Goal: Task Accomplishment & Management: Use online tool/utility

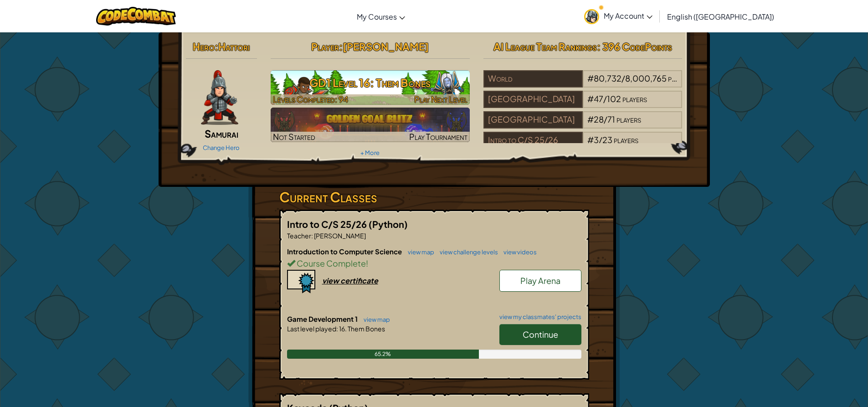
click at [397, 88] on h3 "GD1 Level 16: Them Bones" at bounding box center [370, 82] width 199 height 20
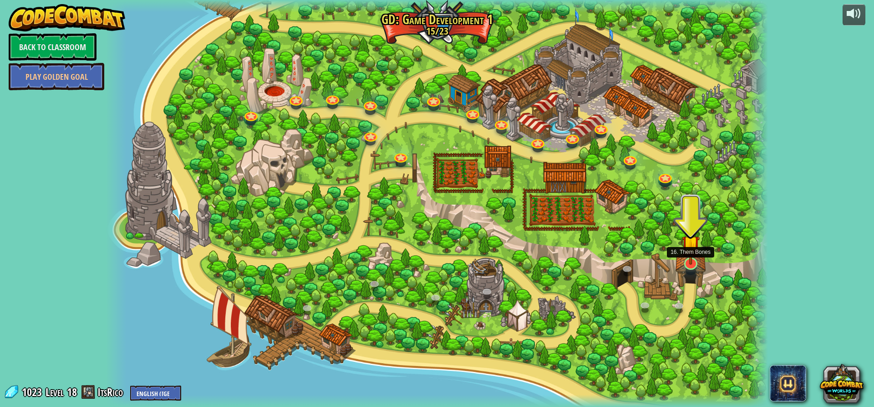
click at [691, 265] on img at bounding box center [691, 244] width 18 height 41
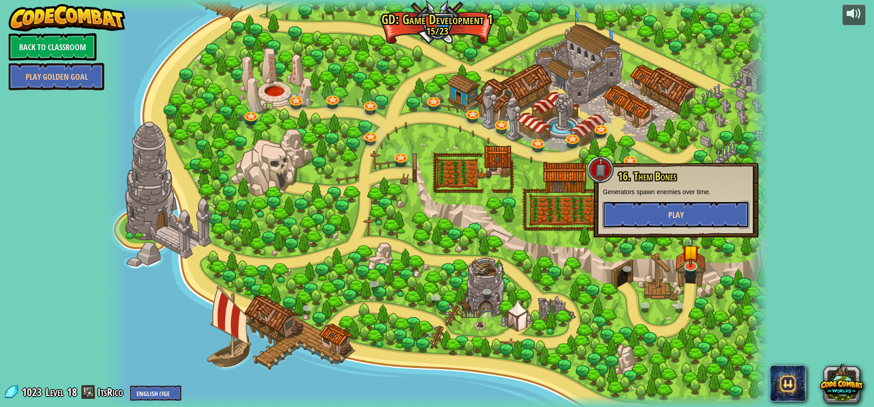
drag, startPoint x: 691, startPoint y: 210, endPoint x: 684, endPoint y: 214, distance: 8.1
click at [684, 214] on button "Play" at bounding box center [676, 214] width 147 height 27
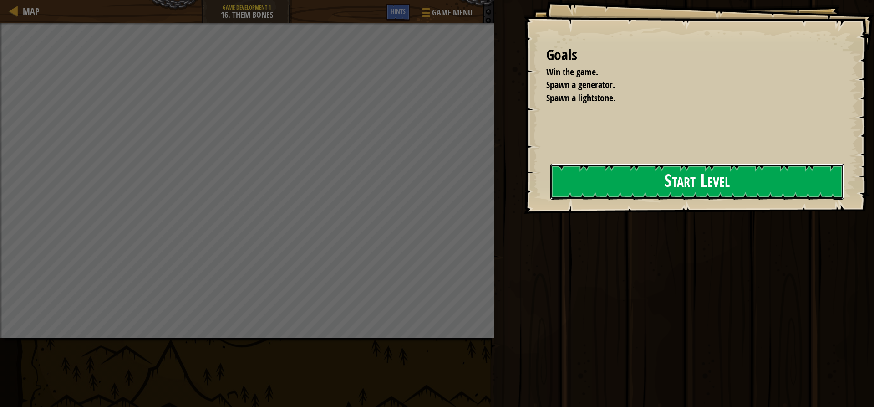
click at [575, 169] on button "Start Level" at bounding box center [698, 182] width 294 height 36
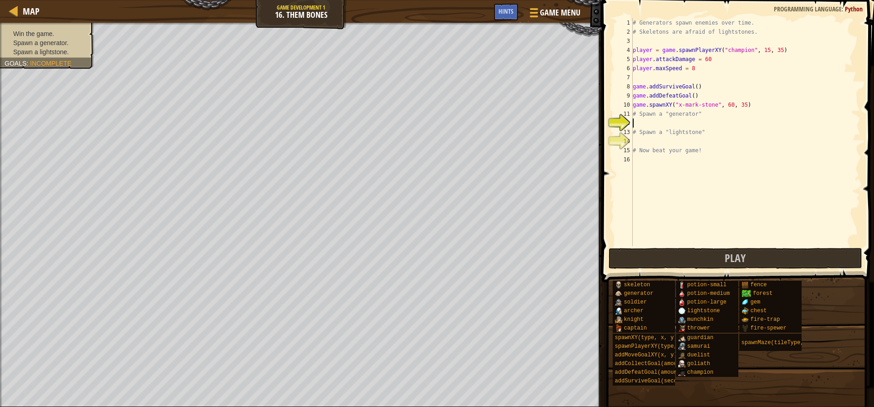
scroll to position [4, 0]
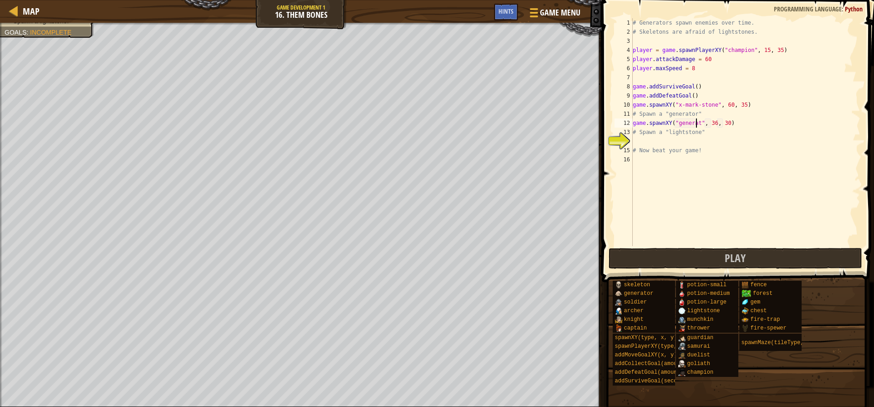
type textarea "game.spawnXY("generator", 36, 30)"
click at [667, 140] on div "# Generators spawn enemies over time. # Skeletons are afraid of lightstones. pl…" at bounding box center [746, 141] width 230 height 246
click at [718, 143] on div "# Generators spawn enemies over time. # Skeletons are afraid of lightstones. pl…" at bounding box center [746, 141] width 230 height 246
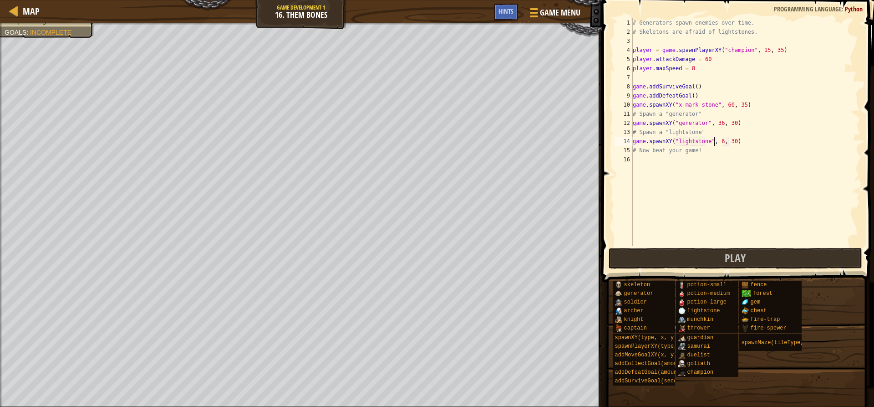
scroll to position [4, 7]
type textarea "game.spawnXY("lightstone", 46, 30)"
click at [742, 254] on span "Play" at bounding box center [735, 257] width 21 height 15
click at [644, 252] on button "Play" at bounding box center [735, 258] width 253 height 21
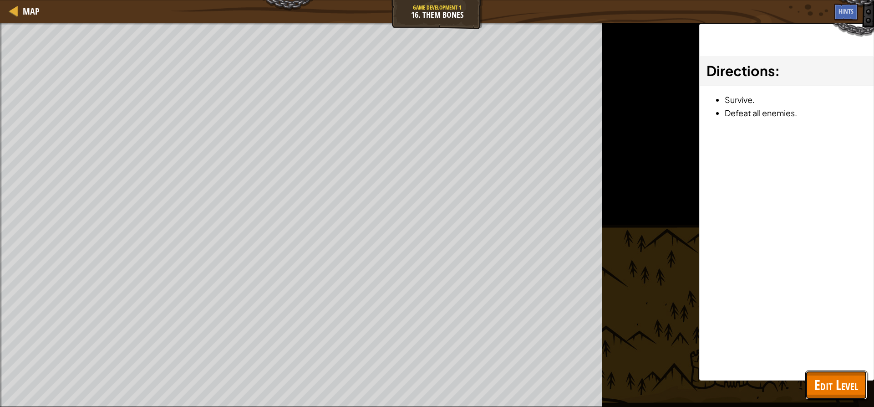
click at [833, 380] on span "Edit Level" at bounding box center [837, 384] width 44 height 19
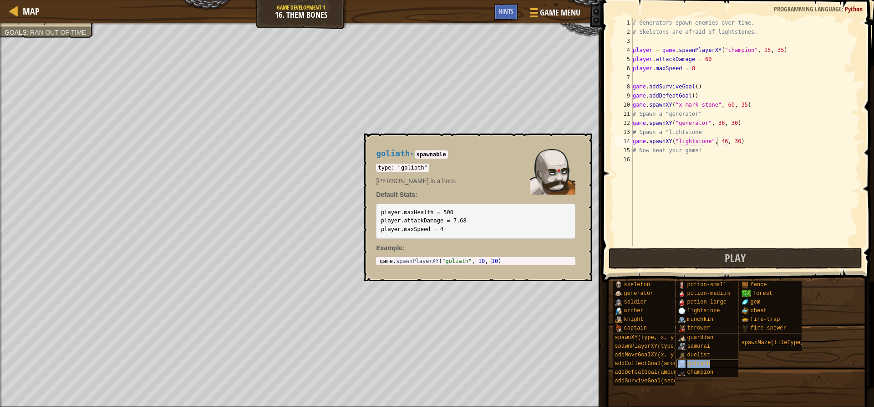
click at [697, 363] on span "goliath" at bounding box center [699, 363] width 23 height 6
click at [672, 163] on div "# Generators spawn enemies over time. # Skeletons are afraid of lightstones. pl…" at bounding box center [746, 141] width 230 height 246
type textarea "game.spawnXY("goliath", 36, 30)"
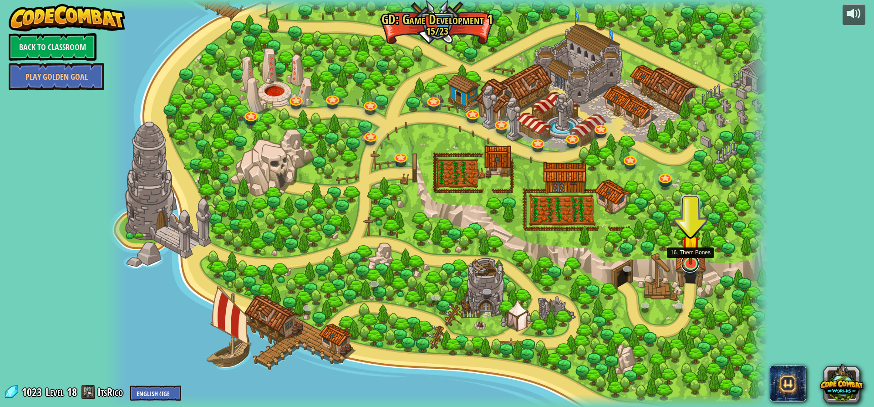
click at [698, 265] on link at bounding box center [690, 263] width 18 height 18
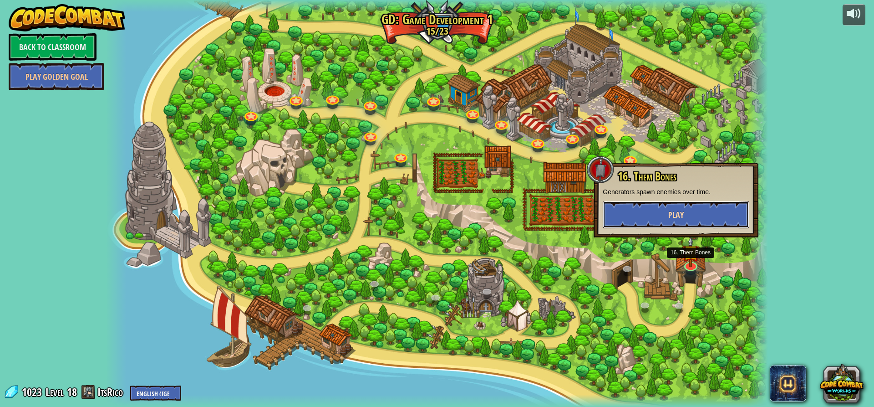
click at [710, 222] on button "Play" at bounding box center [676, 214] width 147 height 27
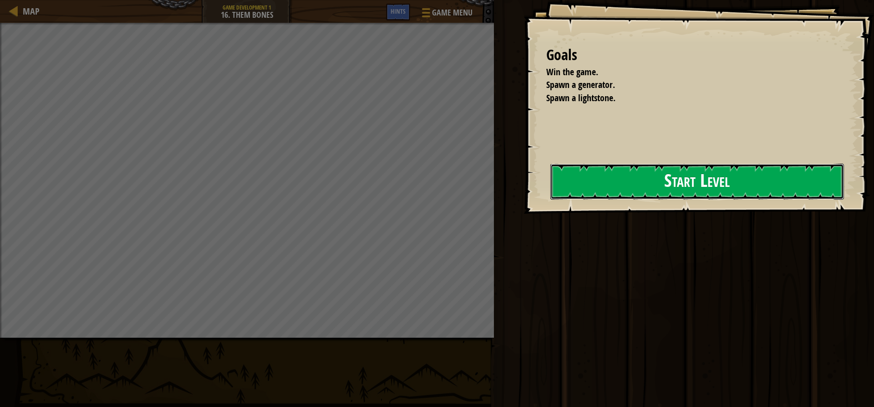
click at [653, 164] on button "Start Level" at bounding box center [698, 182] width 294 height 36
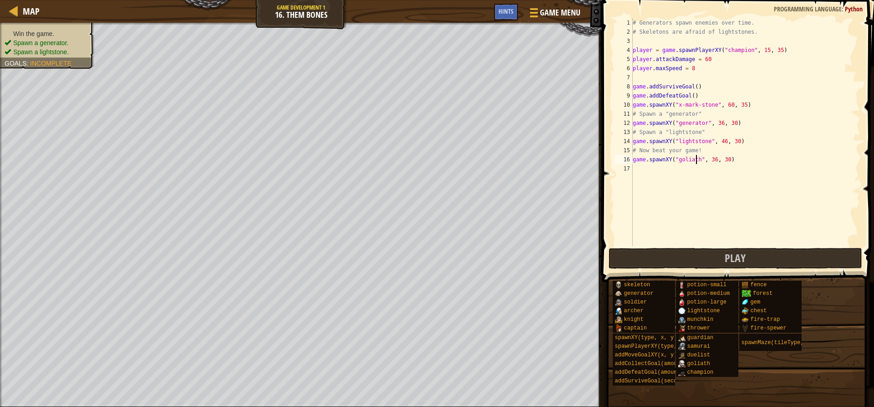
click at [696, 161] on div "# Generators spawn enemies over time. # Skeletons are afraid of lightstones. pl…" at bounding box center [746, 141] width 230 height 246
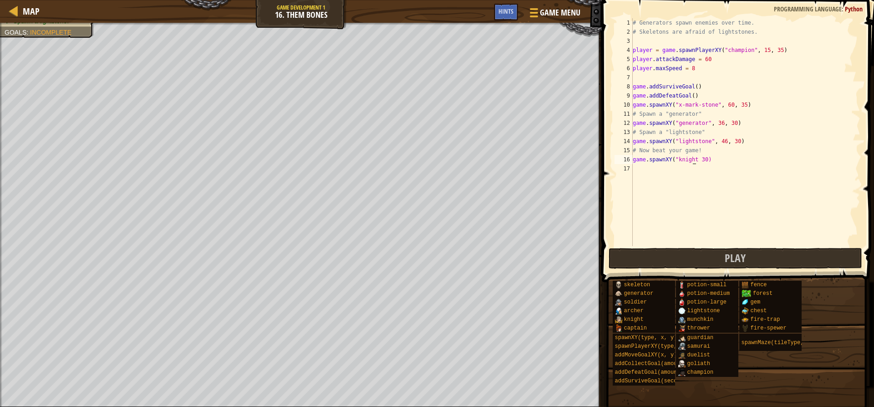
scroll to position [4, 5]
click at [693, 161] on div "# Generators spawn enemies over time. # Skeletons are afraid of lightstones. pl…" at bounding box center [746, 141] width 230 height 246
type textarea "game.spawnXY("knight 30)"
drag, startPoint x: 707, startPoint y: 157, endPoint x: 633, endPoint y: 163, distance: 74.0
click at [633, 163] on div "# Generators spawn enemies over time. # Skeletons are afraid of lightstones. pl…" at bounding box center [746, 141] width 230 height 246
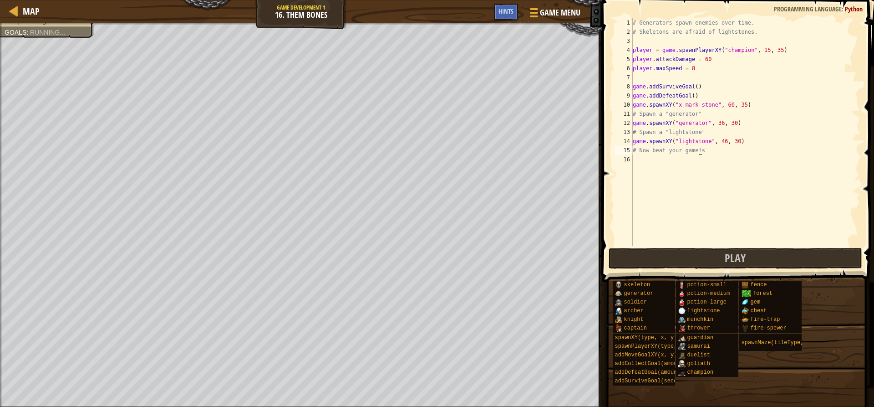
scroll to position [4, 5]
type textarea "# Now beat your game!"
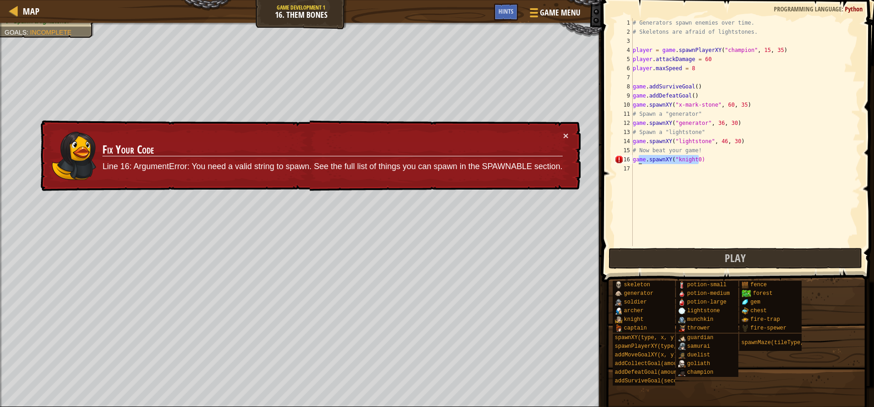
drag, startPoint x: 712, startPoint y: 158, endPoint x: 633, endPoint y: 163, distance: 79.9
click at [633, 163] on div "game.spawnXY("knight6, 30) 1 2 3 4 5 6 7 8 9 10 11 12 13 14 15 16 17 # Generato…" at bounding box center [737, 132] width 248 height 228
type textarea "game.spawnXY("knight0)"
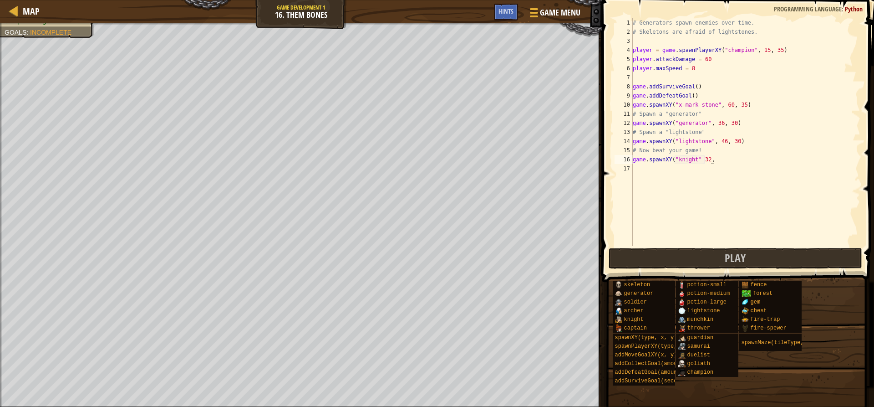
scroll to position [4, 6]
type textarea "game.spawnXY("knight" 32, 31)"
drag, startPoint x: 728, startPoint y: 159, endPoint x: 630, endPoint y: 158, distance: 97.5
click at [630, 158] on div "game.spawnXY("knight" 32, 31) 1 2 3 4 5 6 7 8 9 10 11 12 13 14 15 16 17 # Gener…" at bounding box center [737, 132] width 248 height 228
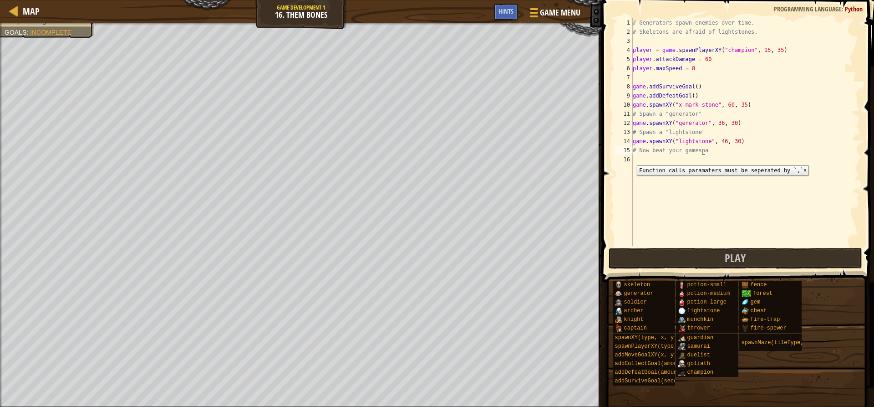
scroll to position [4, 5]
type textarea "# Now beat your games"
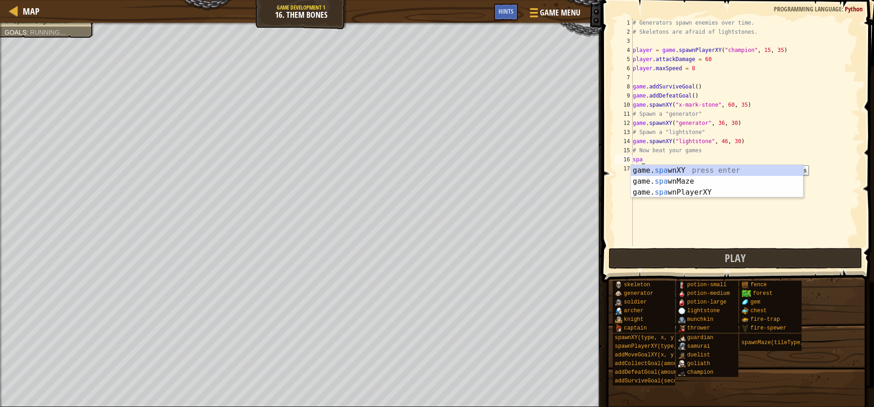
scroll to position [4, 0]
type textarea "game.spawnXY("fence", 36, 30)"
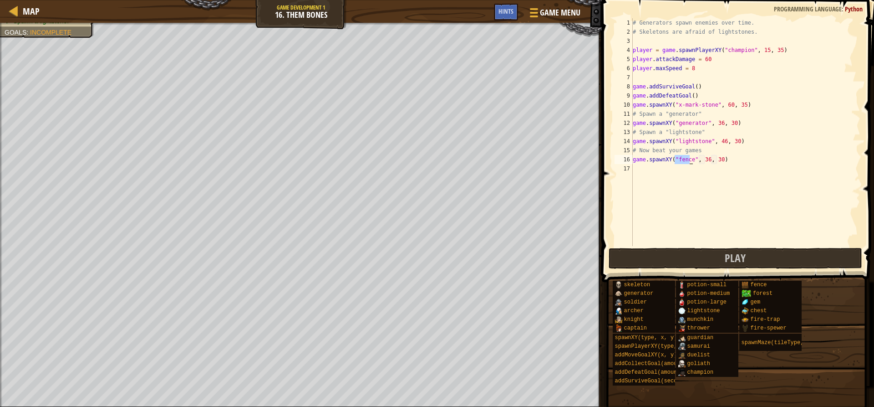
click at [687, 182] on div "# Generators spawn enemies over time. # Skeletons are afraid of lightstones. pl…" at bounding box center [746, 141] width 230 height 246
drag, startPoint x: 689, startPoint y: 160, endPoint x: 674, endPoint y: 160, distance: 15.0
click at [674, 160] on div "# Generators spawn enemies over time. # Skeletons are afraid of lightstones. pl…" at bounding box center [746, 141] width 230 height 246
click at [686, 160] on div "# Generators spawn enemies over time. # Skeletons are afraid of lightstones. pl…" at bounding box center [746, 141] width 230 height 246
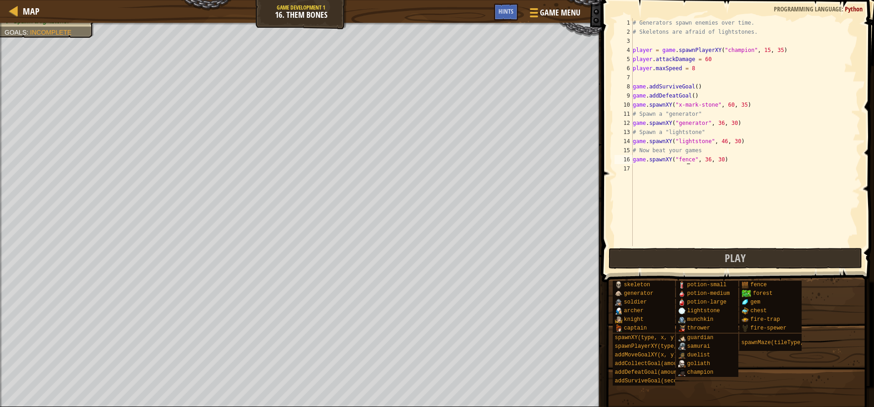
click at [690, 160] on div "# Generators spawn enemies over time. # Skeletons are afraid of lightstones. pl…" at bounding box center [746, 141] width 230 height 246
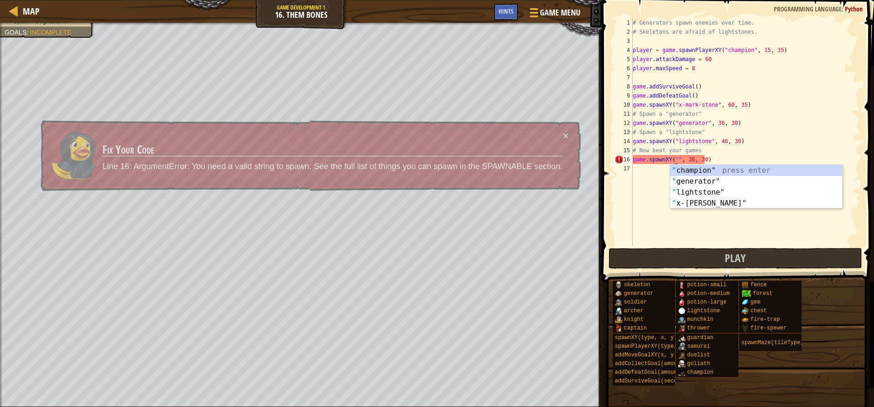
scroll to position [4, 4]
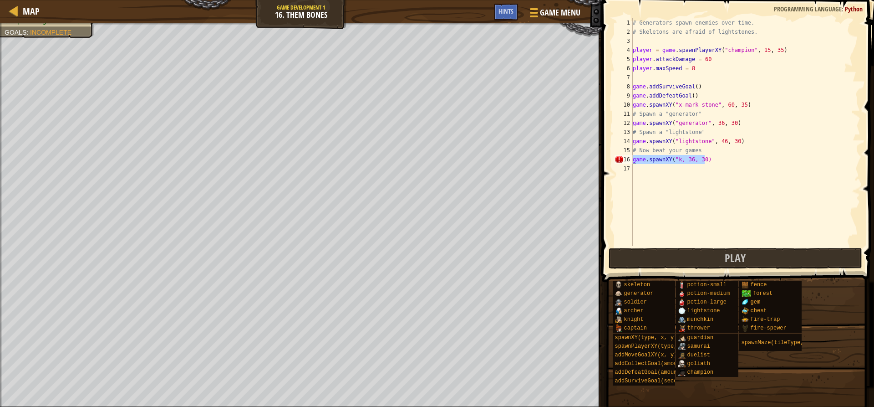
click at [587, 162] on div "Map Game Development 1 16. Them Bones Game Menu Done Hints 1 הההההההההההההההההה…" at bounding box center [437, 203] width 874 height 407
type textarea "game.spawnXY("k, 36, 30)"
type textarea "# Now beat your gamess"
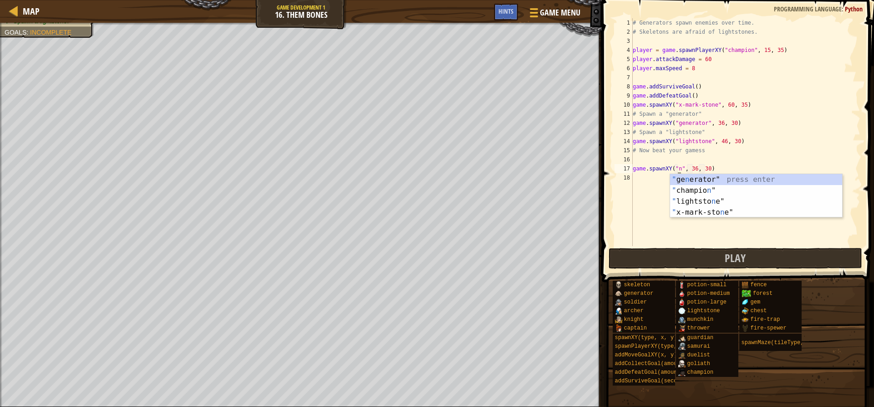
scroll to position [4, 4]
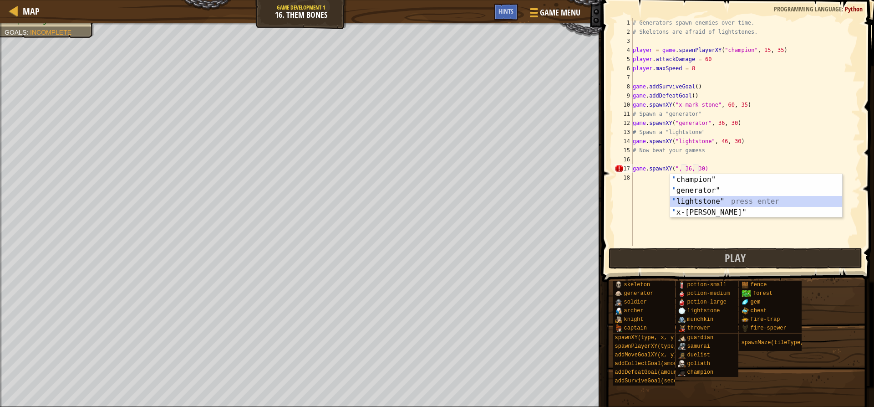
click at [729, 200] on div "" champion" press enter " generator" press enter " lightstone" press enter " x-…" at bounding box center [756, 207] width 172 height 66
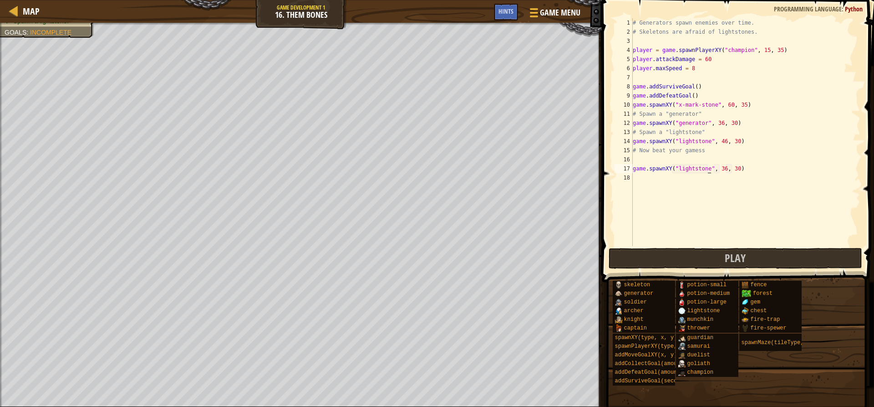
click at [705, 167] on div "# Generators spawn enemies over time. # Skeletons are afraid of lightstones. pl…" at bounding box center [746, 141] width 230 height 246
click at [701, 169] on div "# Generators spawn enemies over time. # Skeletons are afraid of lightstones. pl…" at bounding box center [746, 141] width 230 height 246
click at [694, 172] on div "# Generators spawn enemies over time. # Skeletons are afraid of lightstones. pl…" at bounding box center [746, 141] width 230 height 246
type textarea "game.spawnXY("knight"b , 30)"
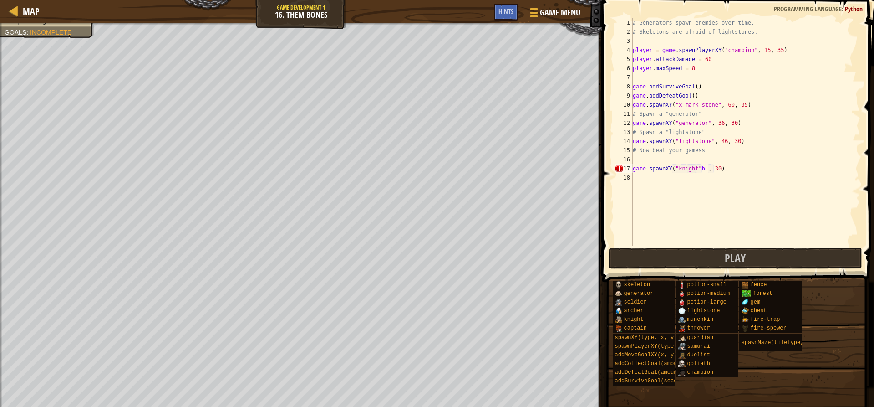
scroll to position [4, 6]
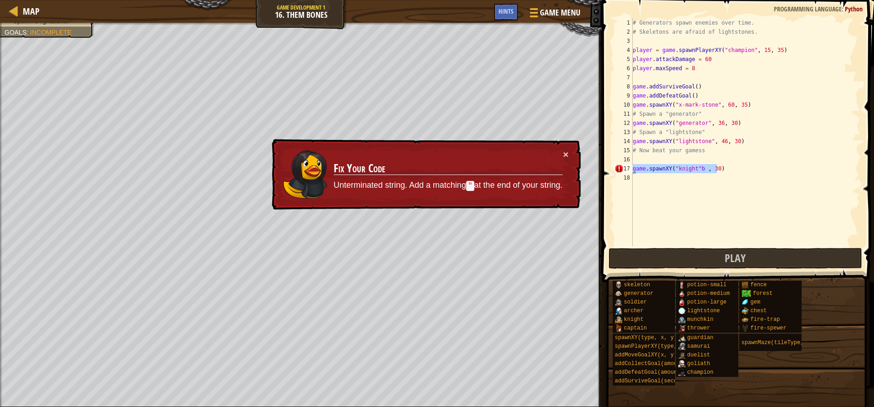
drag, startPoint x: 718, startPoint y: 169, endPoint x: 614, endPoint y: 168, distance: 103.4
click at [611, 169] on div "game.spawnXY("knight"b , 30) 1 2 3 4 5 6 7 8 9 10 11 12 13 14 15 16 17 18 # Gen…" at bounding box center [736, 159] width 275 height 309
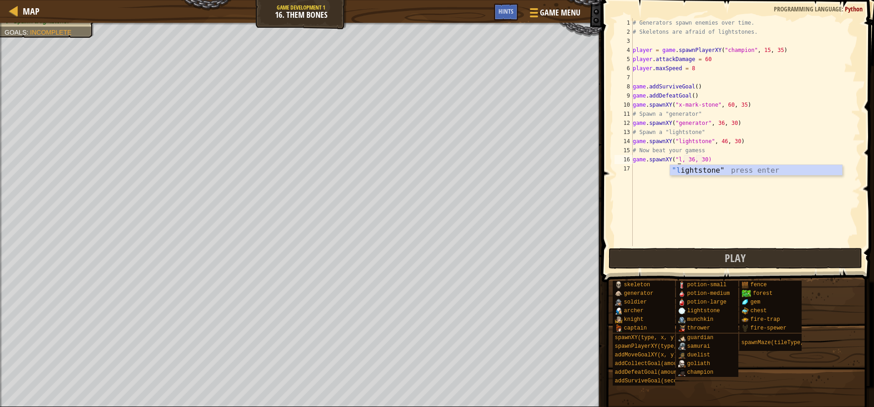
scroll to position [4, 4]
click at [687, 160] on div "# Generators spawn enemies over time. # Skeletons are afraid of lightstones. pl…" at bounding box center [746, 141] width 230 height 246
click at [680, 160] on div "# Generators spawn enemies over time. # Skeletons are afraid of lightstones. pl…" at bounding box center [746, 141] width 230 height 246
click at [682, 159] on div "# Generators spawn enemies over time. # Skeletons are afraid of lightstones. pl…" at bounding box center [746, 141] width 230 height 246
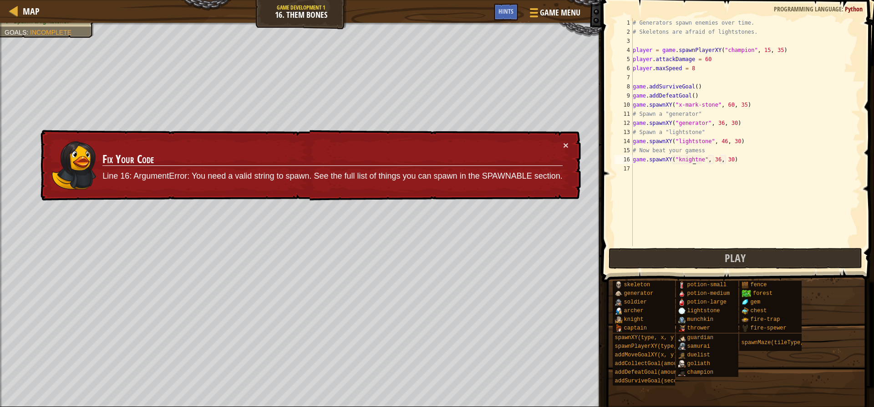
scroll to position [4, 5]
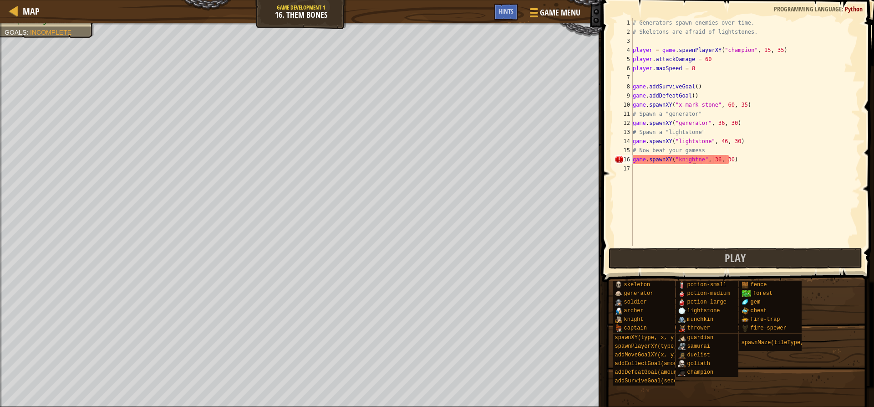
click at [696, 161] on div "# Generators spawn enemies over time. # Skeletons are afraid of lightstones. pl…" at bounding box center [746, 141] width 230 height 246
click at [698, 160] on div "# Generators spawn enemies over time. # Skeletons are afraid of lightstones. pl…" at bounding box center [746, 141] width 230 height 246
type textarea "game.spawnXY("knight", 36, 30)"
click at [628, 251] on button "Play" at bounding box center [735, 258] width 253 height 21
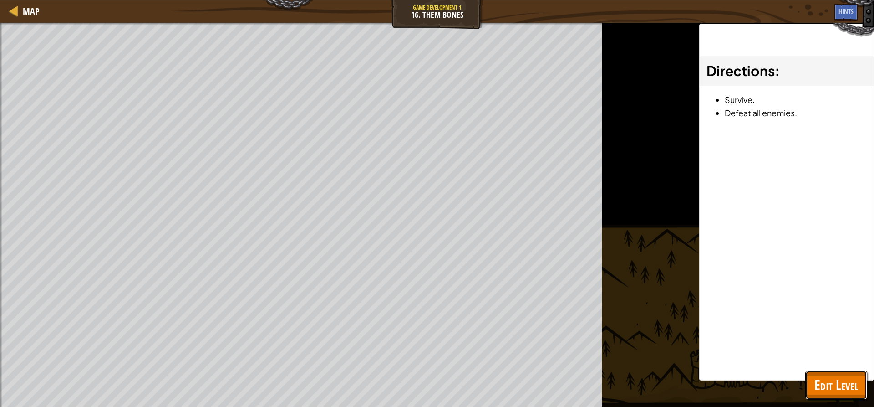
click at [838, 377] on span "Edit Level" at bounding box center [837, 384] width 44 height 19
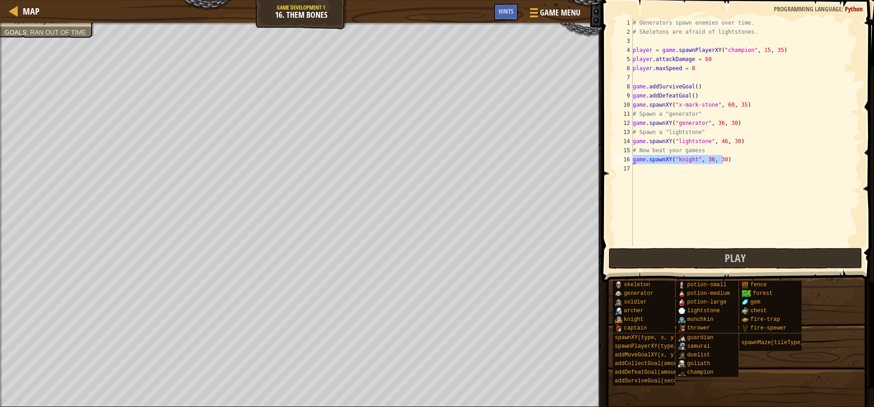
drag, startPoint x: 731, startPoint y: 160, endPoint x: 629, endPoint y: 158, distance: 101.1
click at [629, 158] on div "game.spawnXY("knight", 36, 30) 1 2 3 4 5 6 7 8 9 10 11 12 13 14 15 16 17 # Gene…" at bounding box center [737, 132] width 248 height 228
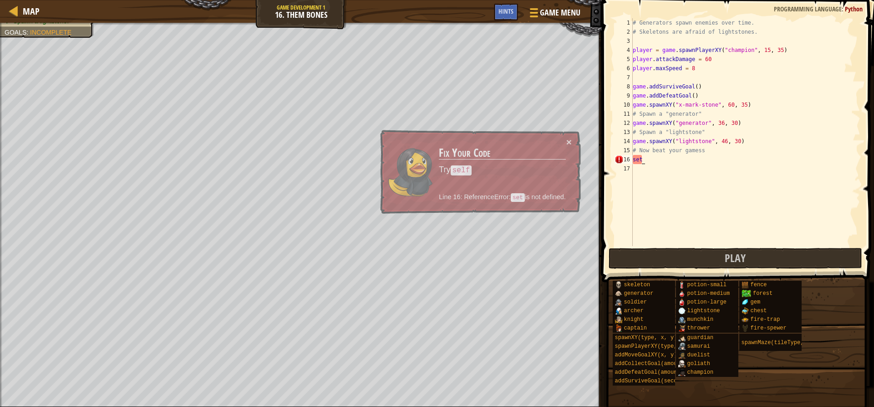
scroll to position [4, 0]
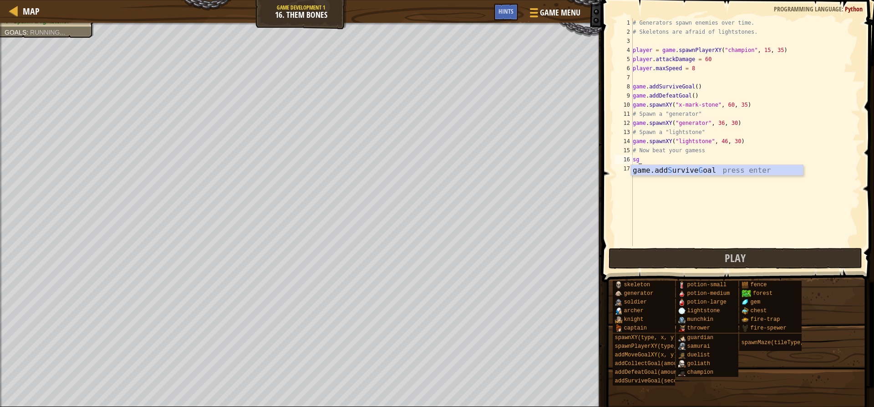
type textarea "s"
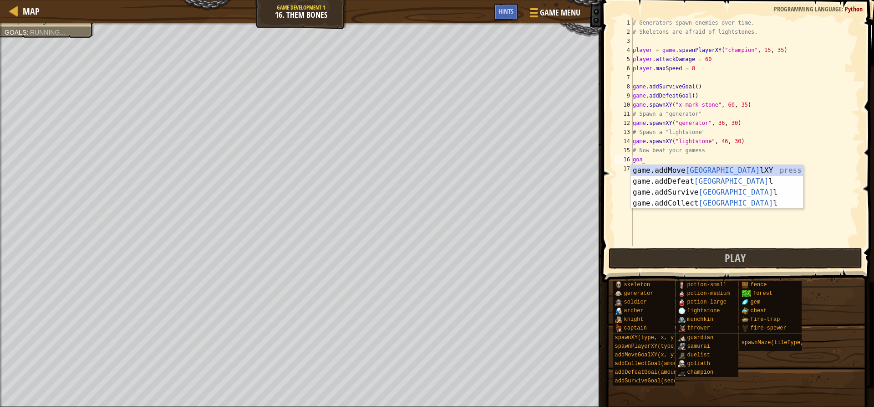
scroll to position [4, 0]
type textarea "goal"
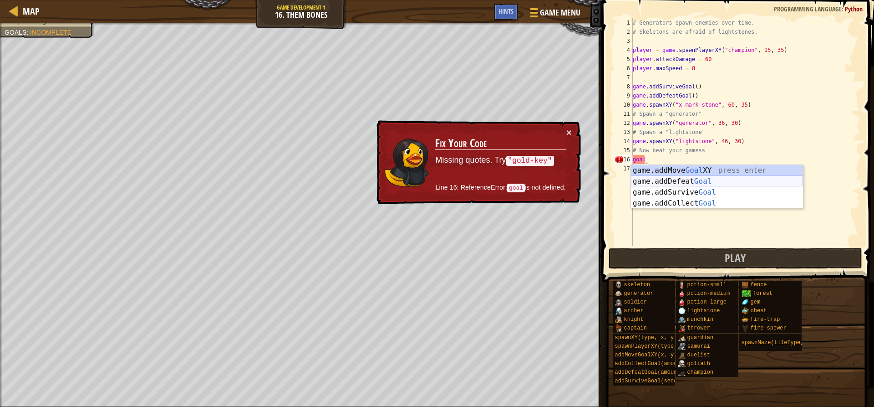
click at [678, 184] on div "game.addMove Goal XY press enter game.addDefeat Goal press enter game.addSurviv…" at bounding box center [717, 198] width 172 height 66
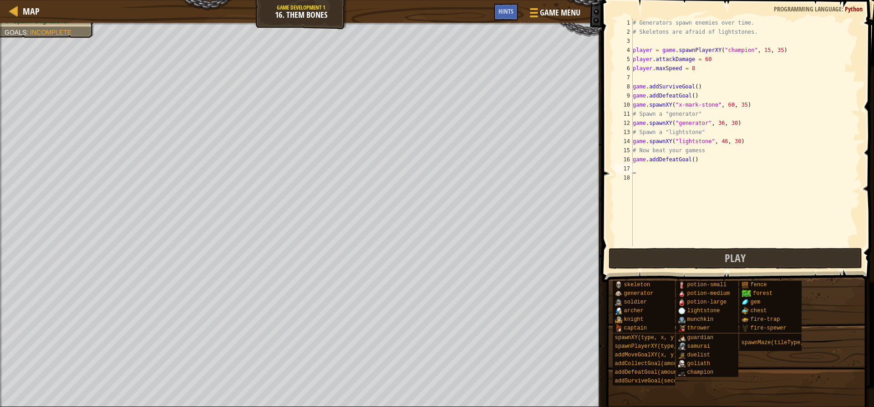
scroll to position [4, 0]
click at [689, 160] on div "# Generators spawn enemies over time. # Skeletons are afraid of lightstones. pl…" at bounding box center [746, 141] width 230 height 246
click at [711, 266] on button "Play" at bounding box center [735, 258] width 253 height 21
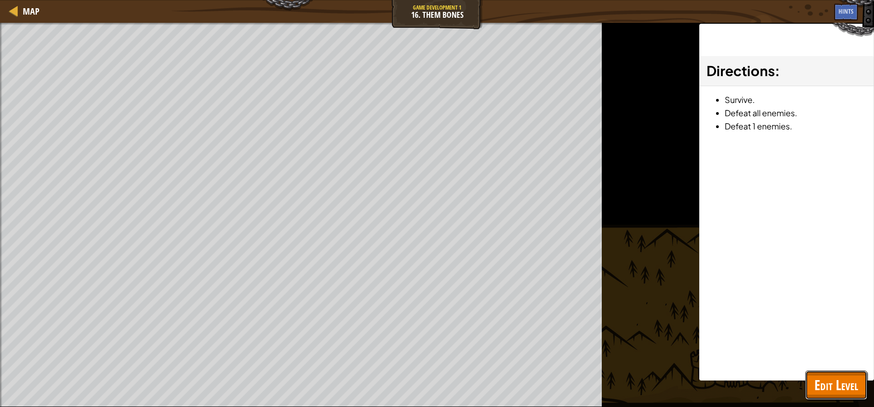
click at [837, 387] on span "Edit Level" at bounding box center [837, 384] width 44 height 19
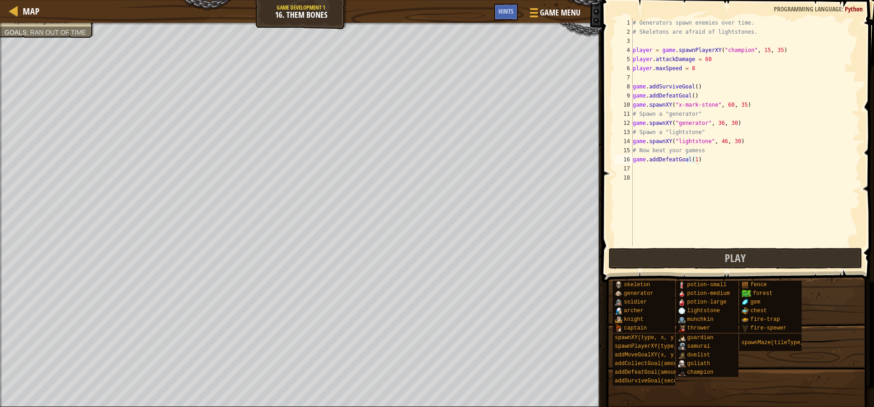
click at [702, 58] on div "# Generators spawn enemies over time. # Skeletons are afraid of lightstones. pl…" at bounding box center [746, 141] width 230 height 246
click at [708, 70] on div "# Generators spawn enemies over time. # Skeletons are afraid of lightstones. pl…" at bounding box center [746, 141] width 230 height 246
click at [693, 85] on div "# Generators spawn enemies over time. # Skeletons are afraid of lightstones. pl…" at bounding box center [746, 141] width 230 height 246
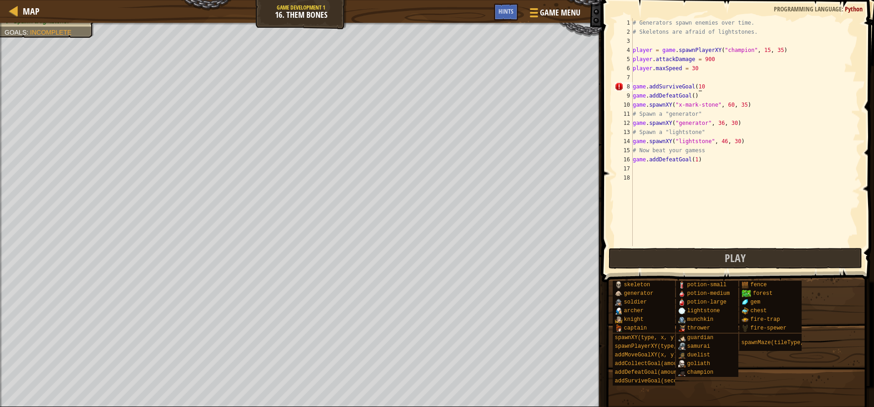
scroll to position [4, 5]
drag, startPoint x: 699, startPoint y: 95, endPoint x: 627, endPoint y: 96, distance: 72.0
click at [627, 96] on div "game.addSurviveGoal(10)) 1 2 3 4 5 6 7 8 9 10 11 12 13 14 15 16 17 18 # Generat…" at bounding box center [737, 132] width 248 height 228
type textarea "game.addDefeatGoal()"
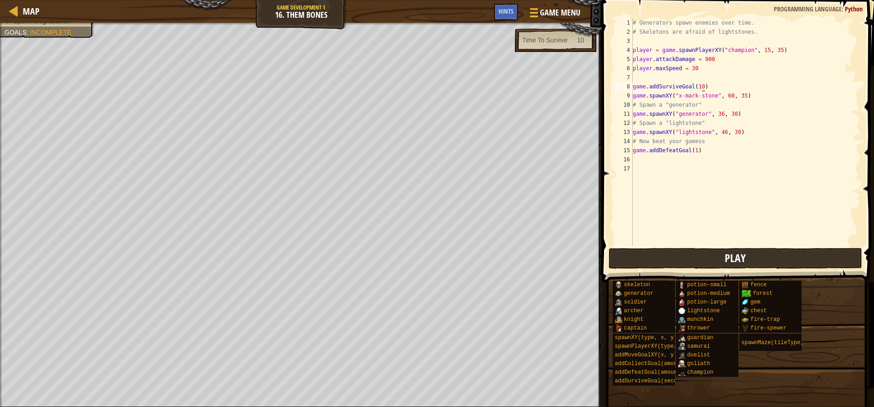
type textarea "game.addSurviveGoal(10)"
click at [748, 253] on button "Play" at bounding box center [735, 258] width 253 height 21
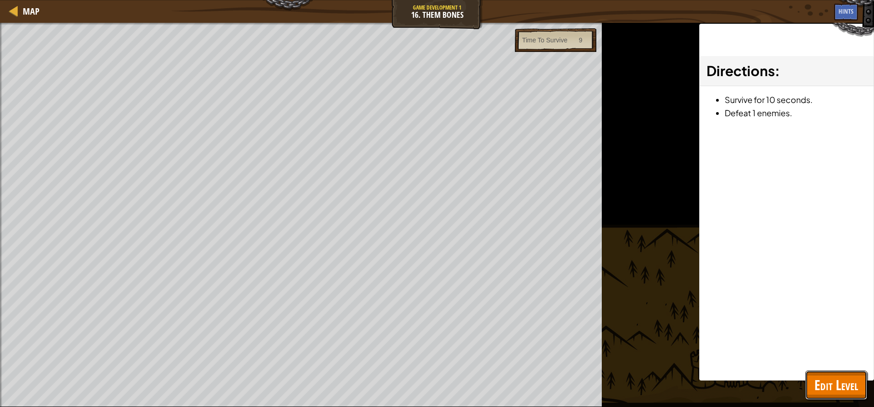
click at [821, 379] on span "Edit Level" at bounding box center [837, 384] width 44 height 19
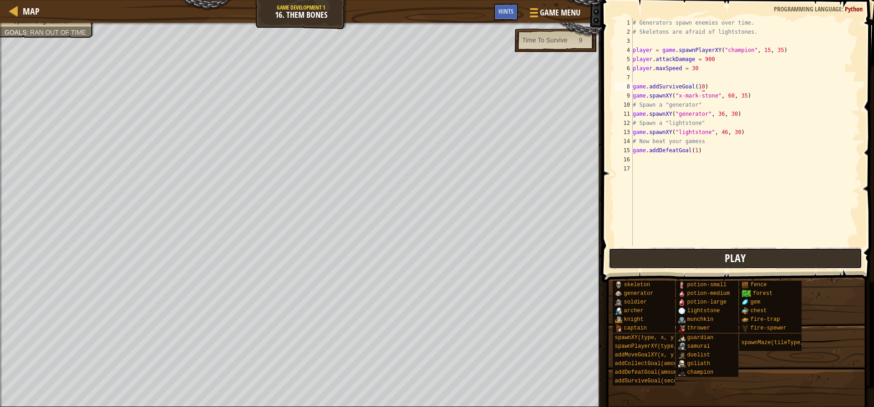
click at [776, 259] on button "Play" at bounding box center [735, 258] width 253 height 21
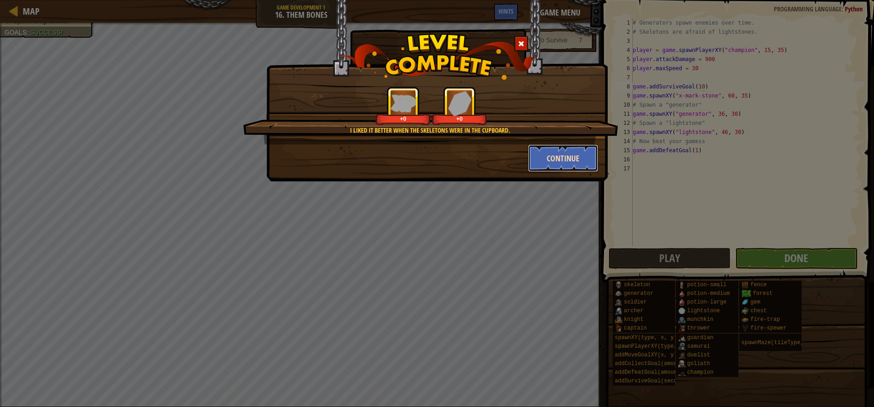
click at [579, 162] on button "Continue" at bounding box center [563, 157] width 71 height 27
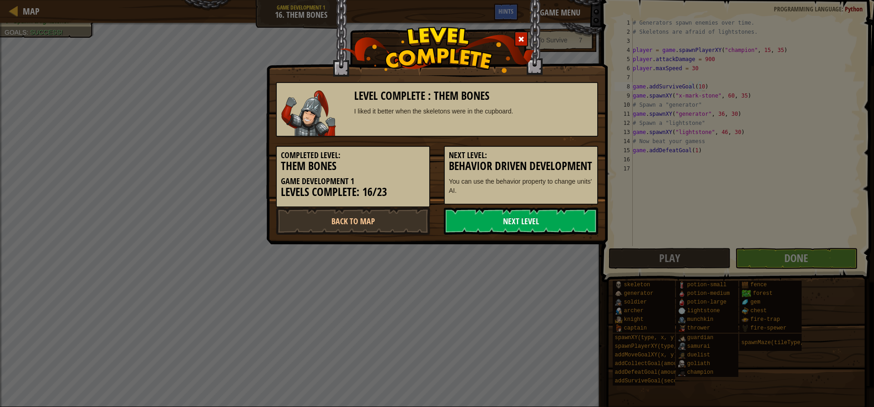
click at [551, 235] on link "Next Level" at bounding box center [521, 220] width 154 height 27
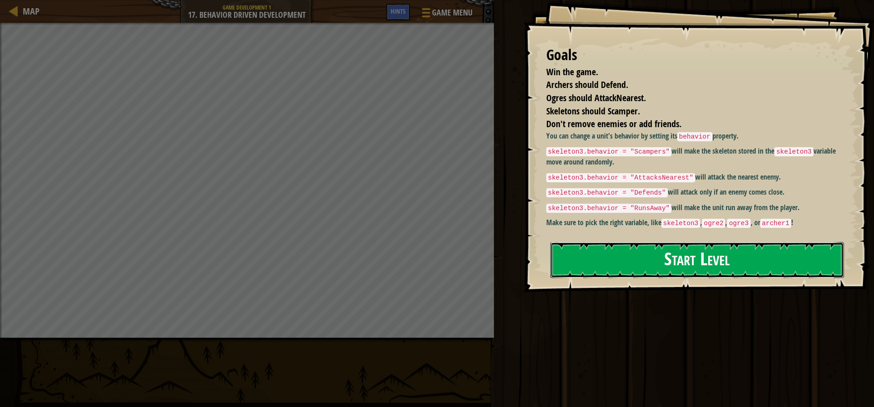
click at [612, 252] on button "Start Level" at bounding box center [698, 260] width 294 height 36
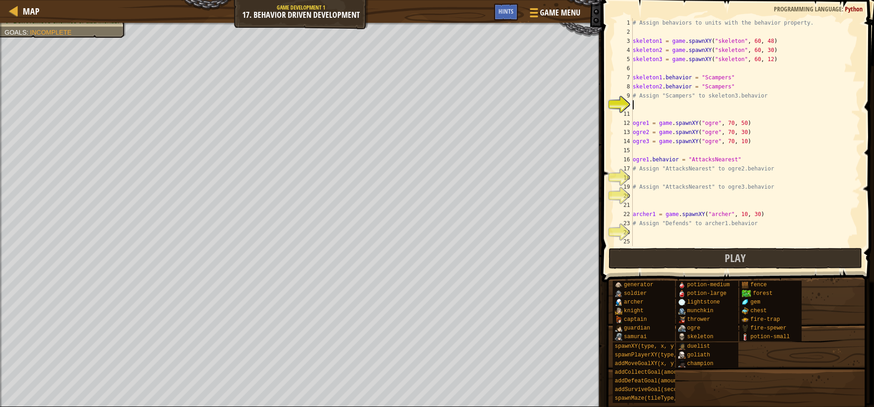
click at [763, 220] on div "# Assign behaviors to units with the behavior property. skeleton1 = game . spaw…" at bounding box center [742, 141] width 223 height 246
click at [765, 213] on div "# Assign behaviors to units with the behavior property. skeleton1 = game . spaw…" at bounding box center [742, 141] width 223 height 246
type textarea "archer1 = game.spawnXY("[PERSON_NAME]", 10, 30)"
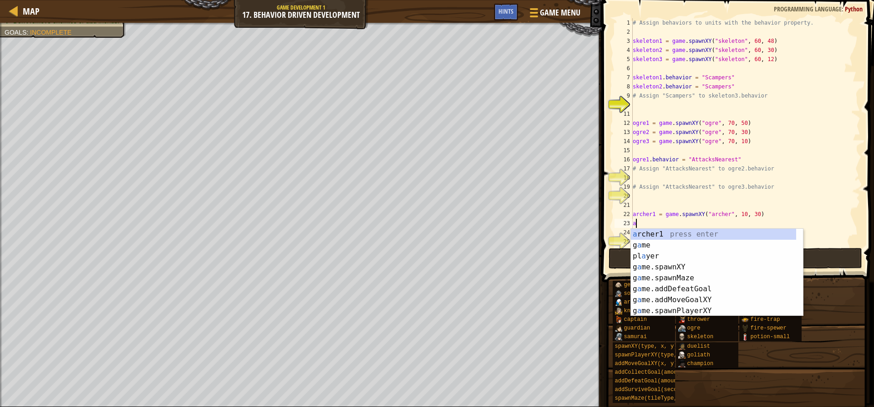
scroll to position [4, 0]
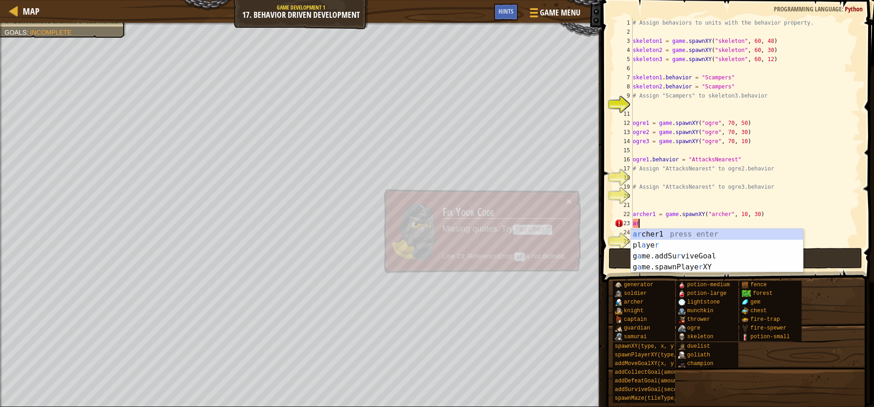
type textarea "a"
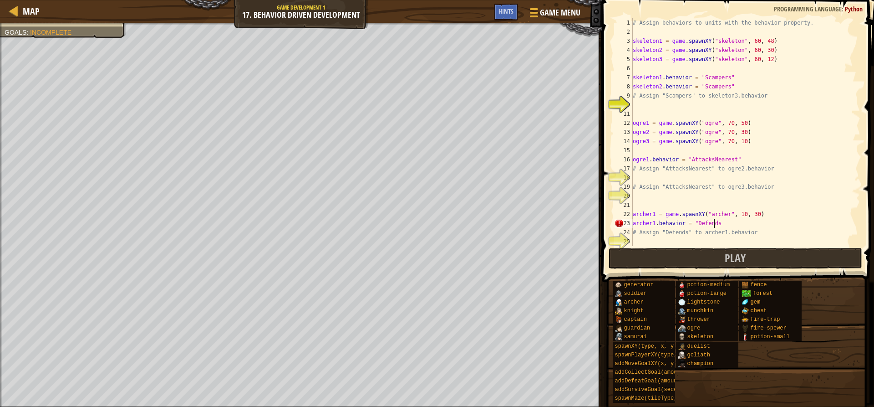
scroll to position [4, 6]
type textarea "archer1.behavior = "Defends""
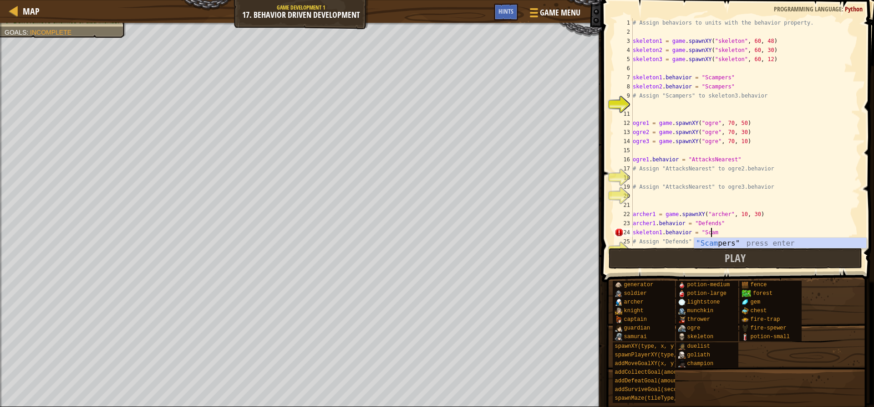
type textarea "skeleton1.behavior = "Scampers""
click at [659, 233] on div "# Assign behaviors to units with the behavior property. skeleton1 = game . spaw…" at bounding box center [742, 141] width 223 height 246
type textarea "skeleton3.behavior = "Scampers""
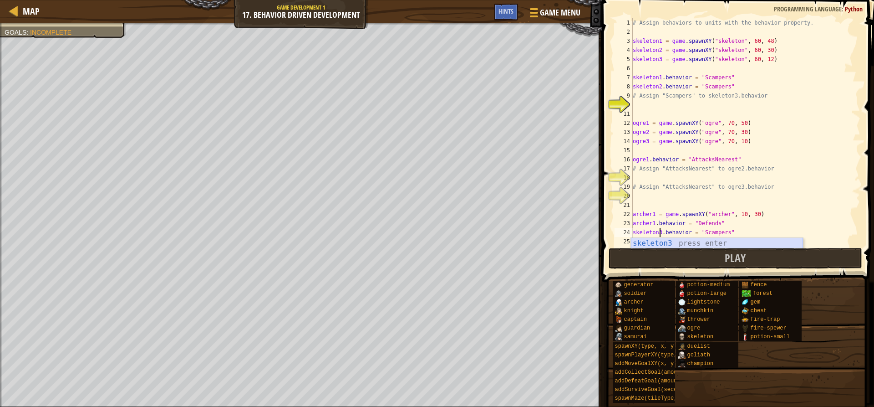
click at [670, 242] on div "skeleton3 press enter" at bounding box center [717, 254] width 172 height 33
click at [728, 238] on div "# Assign behaviors to units with the behavior property. skeleton1 = game . spaw…" at bounding box center [742, 141] width 223 height 246
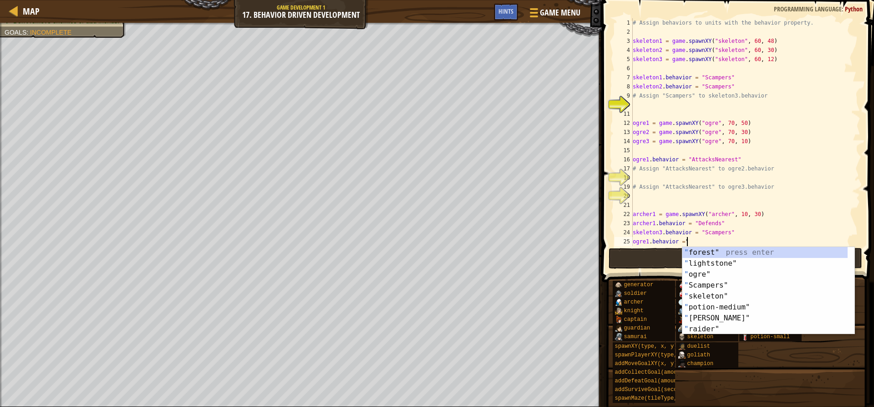
scroll to position [4, 4]
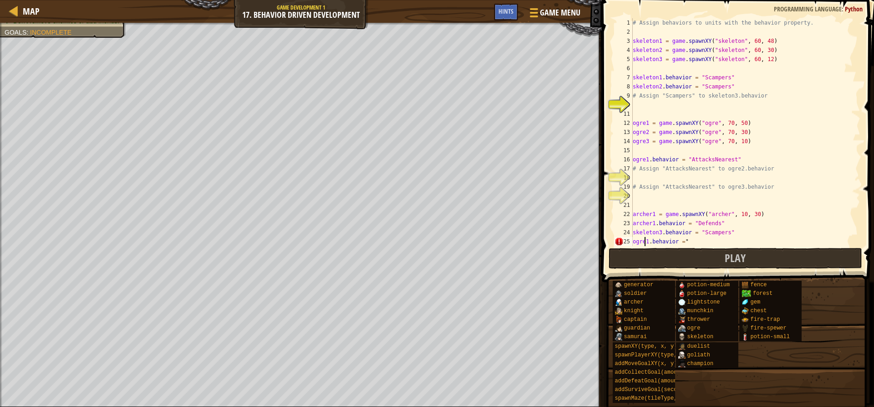
click at [646, 242] on div "# Assign behaviors to units with the behavior property. skeleton1 = game . spaw…" at bounding box center [742, 141] width 223 height 246
click at [647, 241] on div "# Assign behaviors to units with the behavior property. skeleton1 = game . spaw…" at bounding box center [742, 141] width 223 height 246
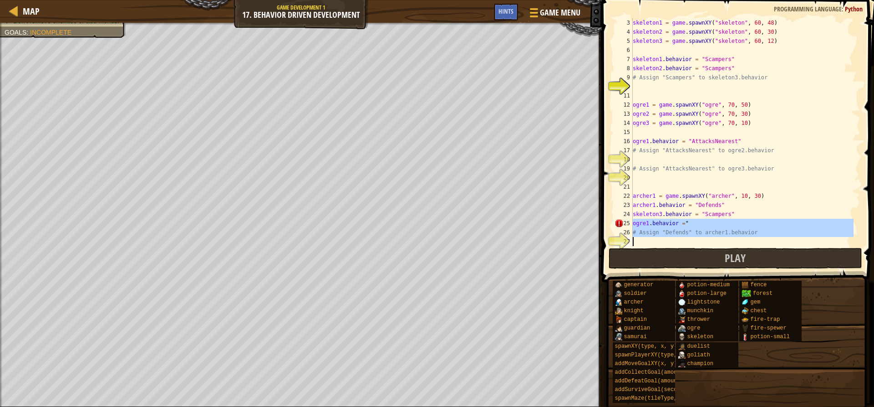
click at [650, 225] on div "skeleton1 = game . spawnXY ( "skeleton" , 60 , 48 ) skeleton2 = game . spawnXY …" at bounding box center [742, 141] width 223 height 246
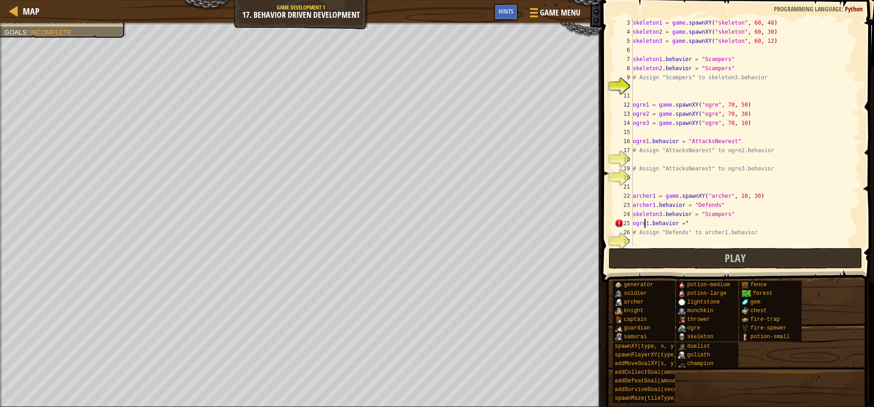
click at [646, 222] on div "skeleton1 = game . spawnXY ( "skeleton" , 60 , 48 ) skeleton2 = game . spawnXY …" at bounding box center [742, 141] width 223 height 246
click at [647, 222] on div "skeleton1 = game . spawnXY ( "skeleton" , 60 , 48 ) skeleton2 = game . spawnXY …" at bounding box center [742, 141] width 223 height 246
click at [647, 221] on div "skeleton1 = game . spawnXY ( "skeleton" , 60 , 48 ) skeleton2 = game . spawnXY …" at bounding box center [742, 141] width 223 height 246
click at [648, 223] on div "skeleton1 = game . spawnXY ( "skeleton" , 60 , 48 ) skeleton2 = game . spawnXY …" at bounding box center [742, 141] width 223 height 246
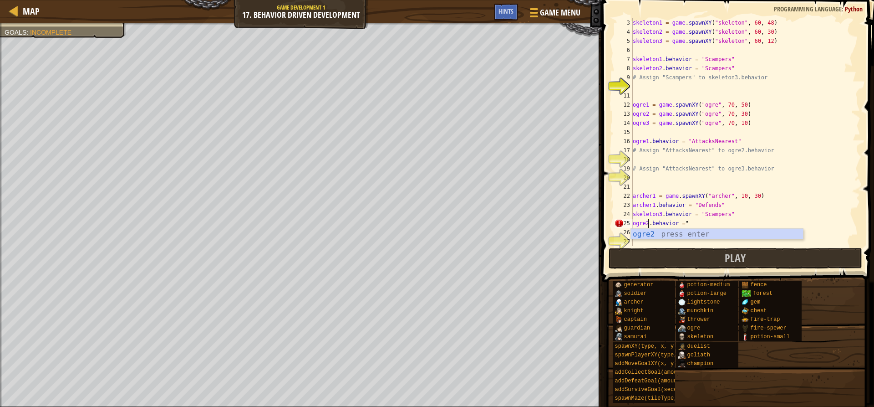
click at [696, 226] on div "skeleton1 = game . spawnXY ( "skeleton" , 60 , 48 ) skeleton2 = game . spawnXY …" at bounding box center [742, 141] width 223 height 246
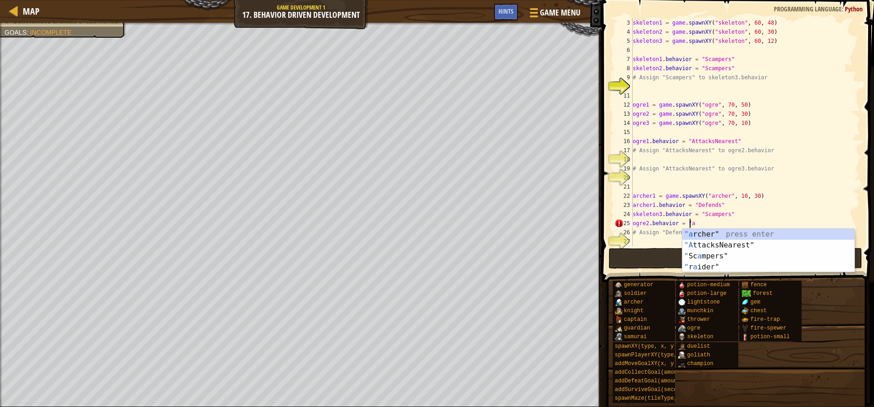
scroll to position [4, 5]
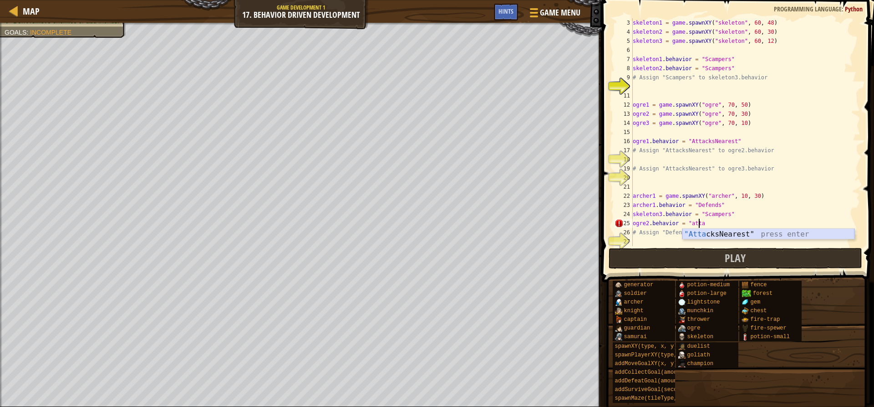
click at [689, 232] on div ""Atta cksNearest" press enter" at bounding box center [769, 245] width 172 height 33
type textarea "ogre2.behavior = "AttacksNearest""
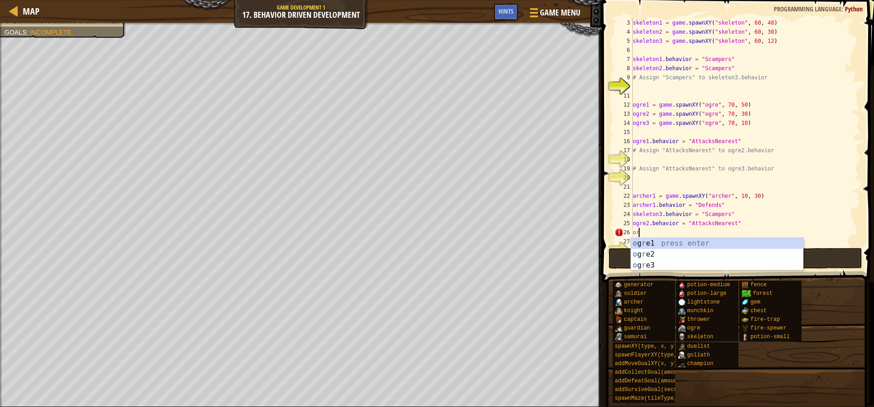
scroll to position [4, 0]
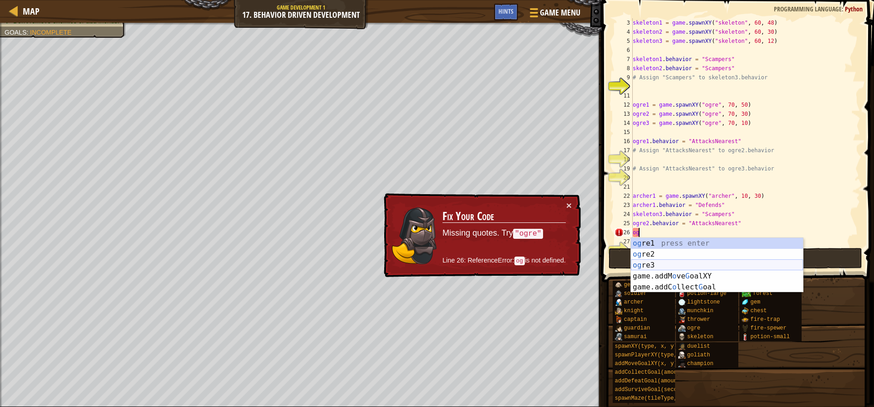
click at [680, 269] on div "og re1 press enter og re2 press enter og re3 press enter game.addM o ve G oalXY…" at bounding box center [717, 276] width 172 height 77
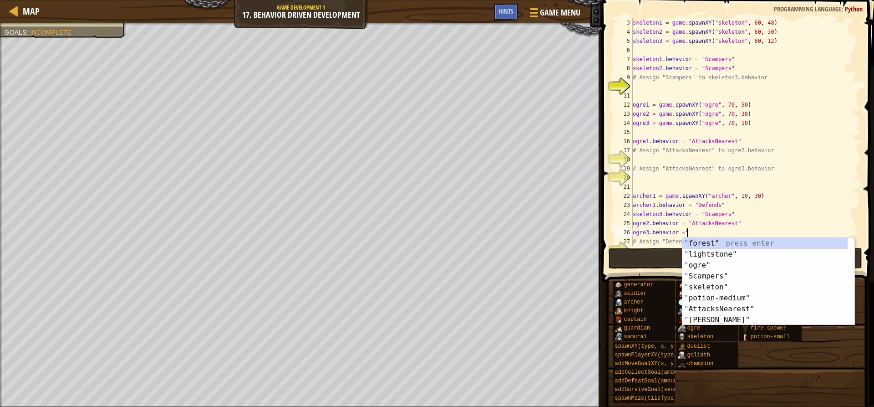
scroll to position [4, 4]
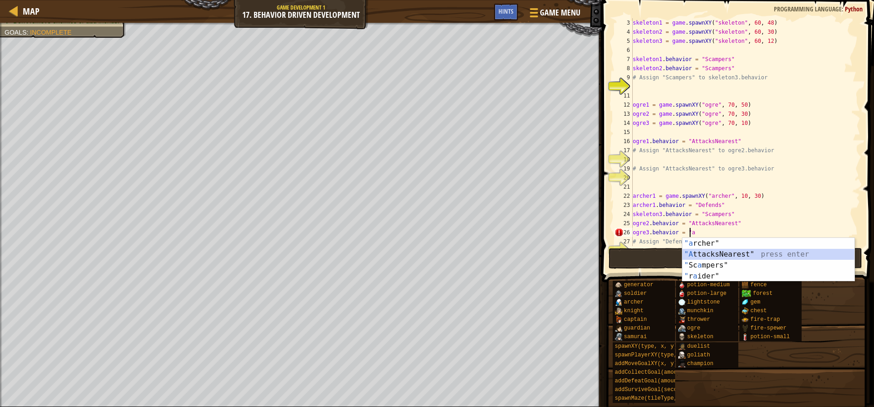
click at [688, 253] on div ""a rcher" press enter "A ttacksNearest" press enter " Sc a mpers" press enter "…" at bounding box center [769, 271] width 172 height 66
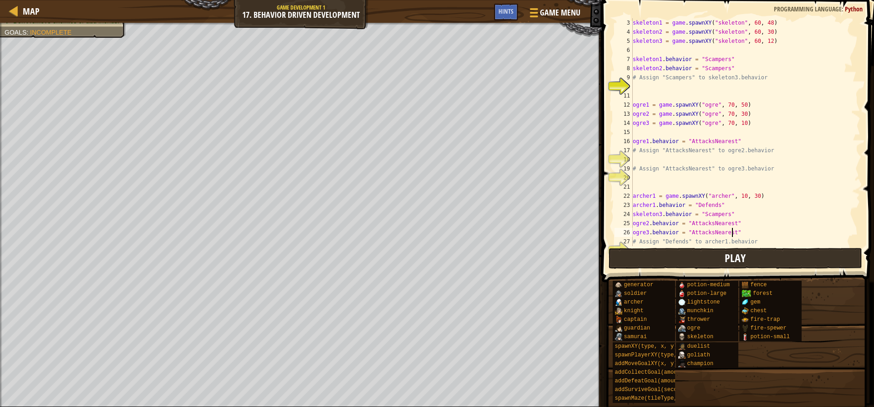
type textarea "ogre3.behavior = "AttacksNearest""
click at [763, 256] on button "Play" at bounding box center [735, 258] width 253 height 21
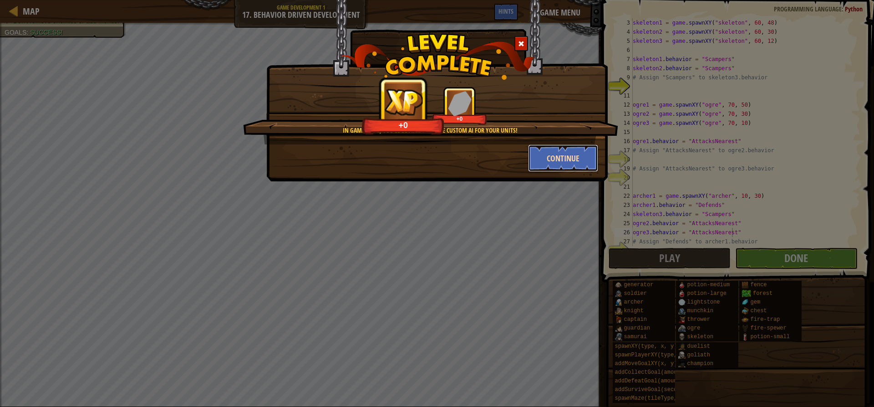
click at [544, 152] on button "Continue" at bounding box center [563, 157] width 71 height 27
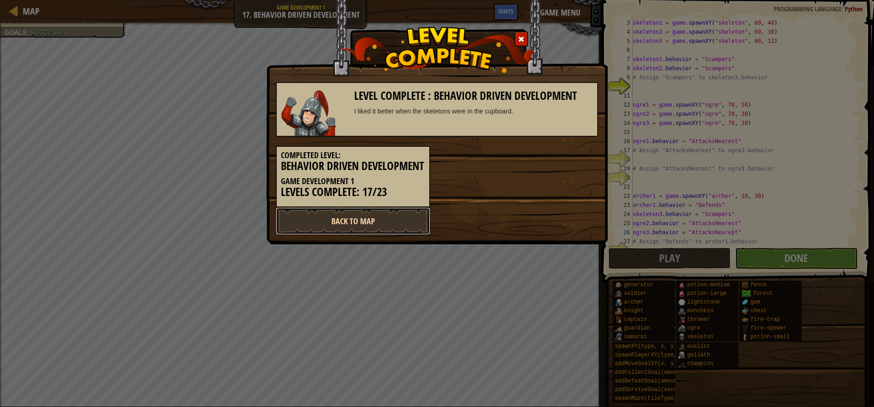
click at [373, 231] on link "Back to Map" at bounding box center [353, 220] width 154 height 27
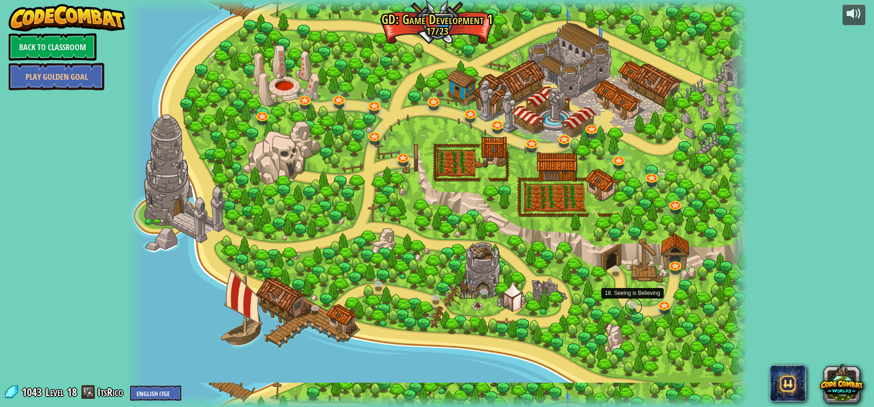
click at [629, 304] on link at bounding box center [634, 306] width 18 height 18
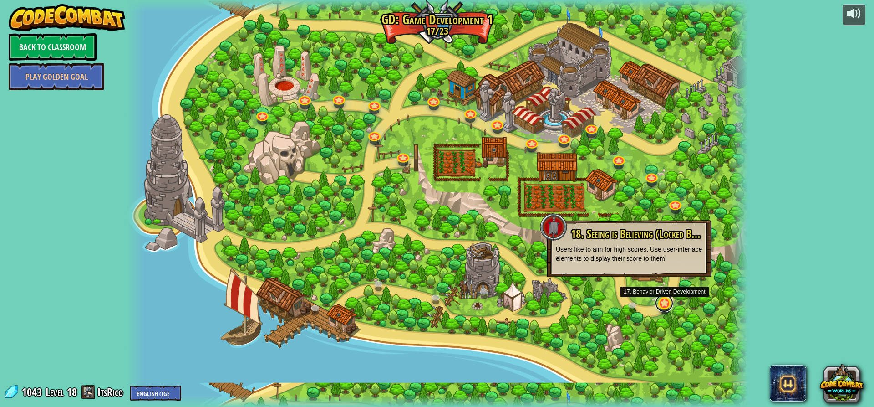
click at [668, 304] on link at bounding box center [664, 303] width 18 height 18
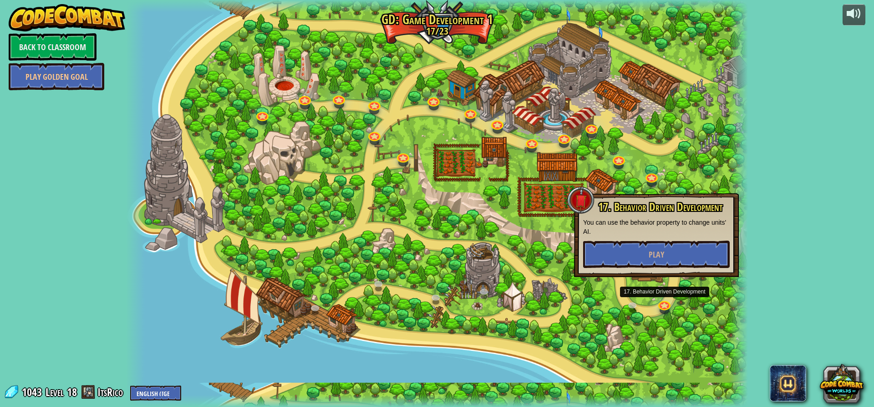
click at [634, 316] on div at bounding box center [437, 203] width 622 height 407
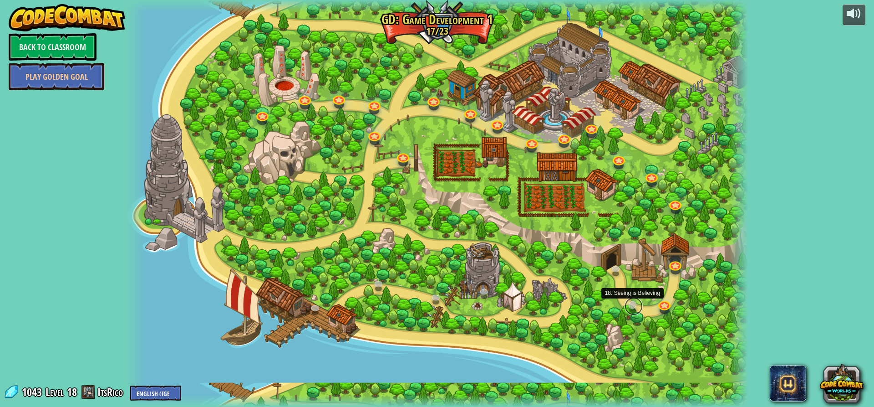
click at [634, 300] on link at bounding box center [634, 306] width 18 height 18
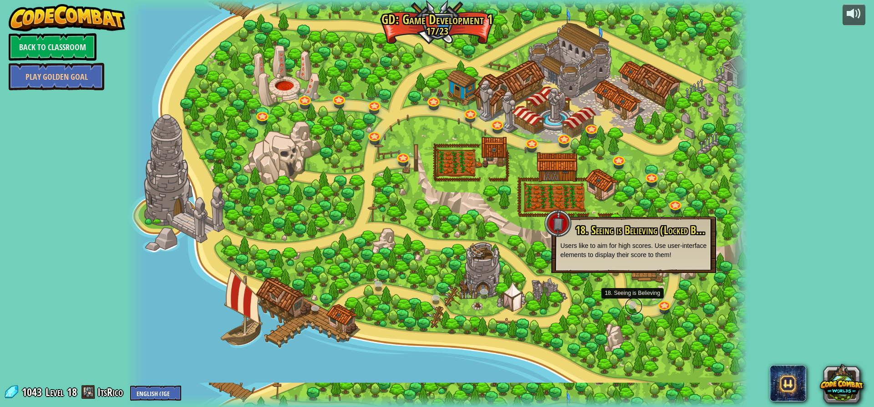
click at [634, 300] on link at bounding box center [634, 306] width 18 height 18
click at [603, 308] on div at bounding box center [437, 203] width 622 height 407
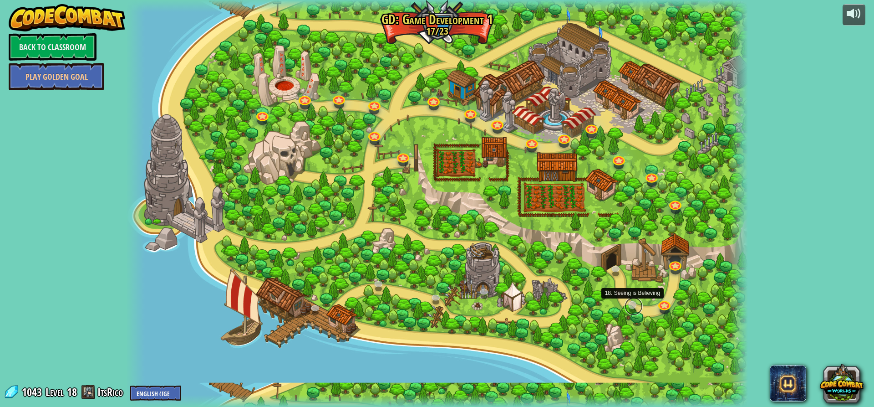
click at [632, 304] on link at bounding box center [634, 306] width 18 height 18
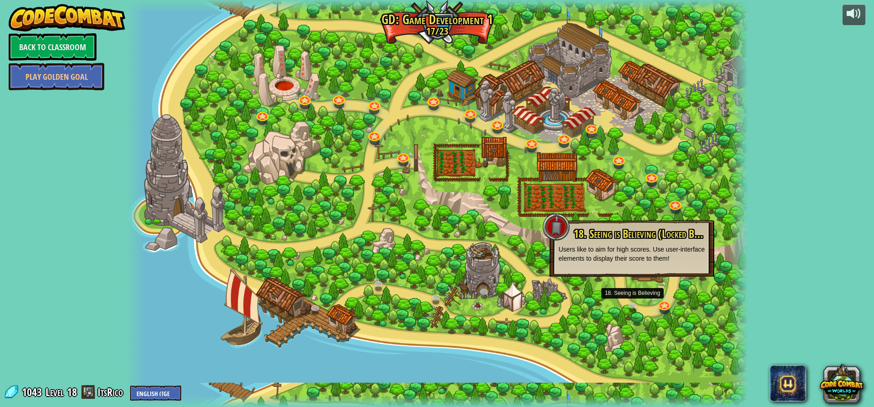
click at [691, 346] on div at bounding box center [437, 203] width 622 height 407
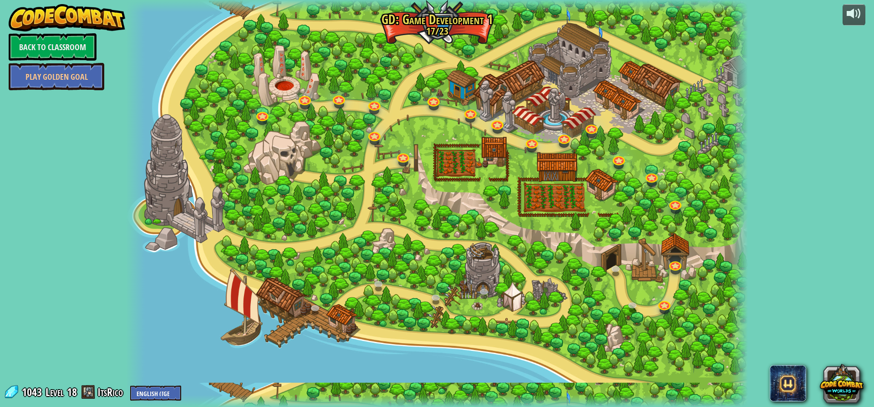
drag, startPoint x: 675, startPoint y: 298, endPoint x: 657, endPoint y: 311, distance: 21.2
click at [662, 304] on div "3. Hero's Journey Spawn a player, and set a destination. Play 2. Click Gait Pla…" at bounding box center [437, 203] width 622 height 407
click at [657, 311] on div at bounding box center [437, 203] width 622 height 407
click at [662, 309] on link at bounding box center [664, 303] width 18 height 18
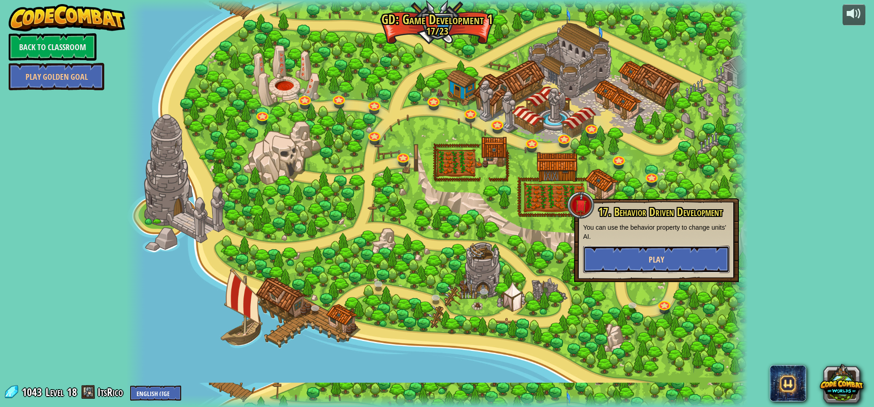
click at [659, 249] on button "Play" at bounding box center [656, 258] width 147 height 27
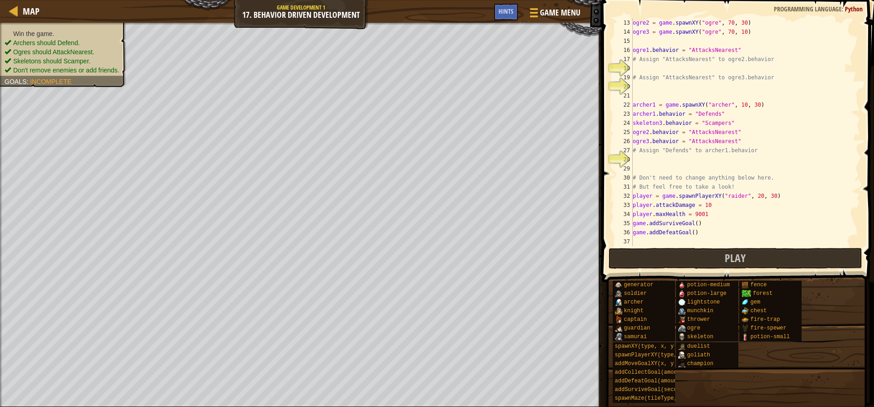
scroll to position [109, 0]
click at [659, 254] on button "Play" at bounding box center [735, 258] width 253 height 21
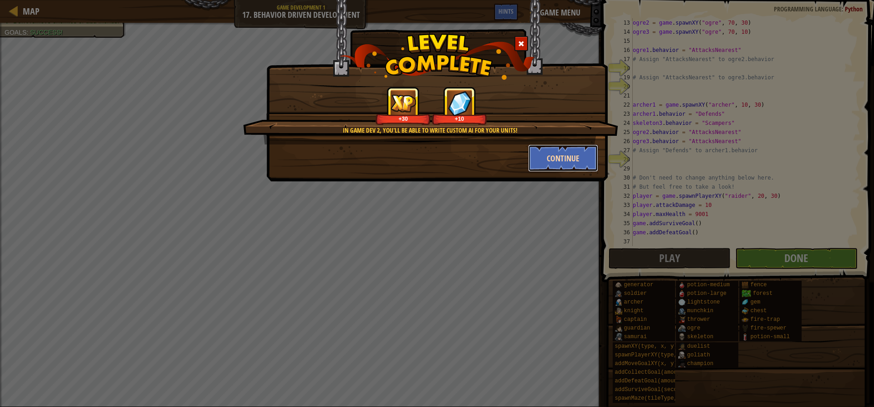
click at [551, 150] on button "Continue" at bounding box center [563, 157] width 71 height 27
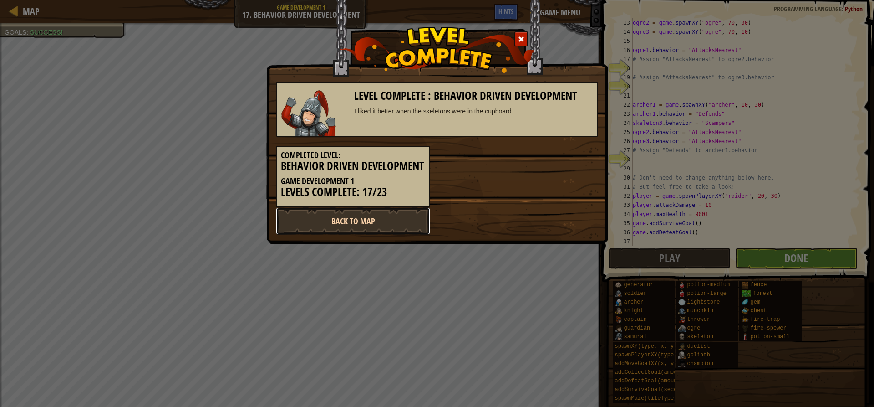
click at [344, 233] on link "Back to Map" at bounding box center [353, 220] width 154 height 27
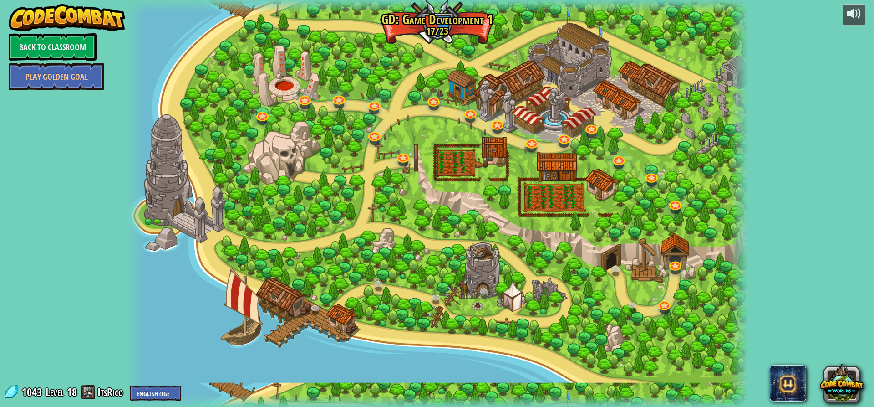
click at [629, 299] on div at bounding box center [437, 203] width 622 height 407
click at [636, 314] on div at bounding box center [437, 203] width 622 height 407
